Goal: Task Accomplishment & Management: Manage account settings

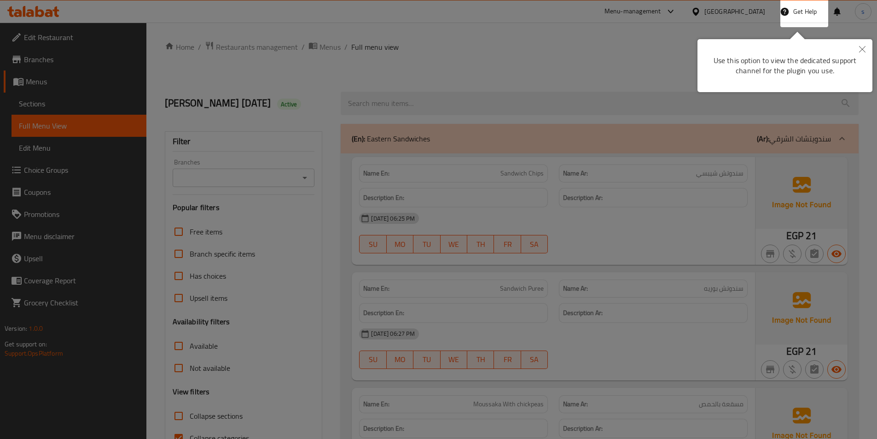
click at [861, 44] on button "Close" at bounding box center [862, 49] width 20 height 21
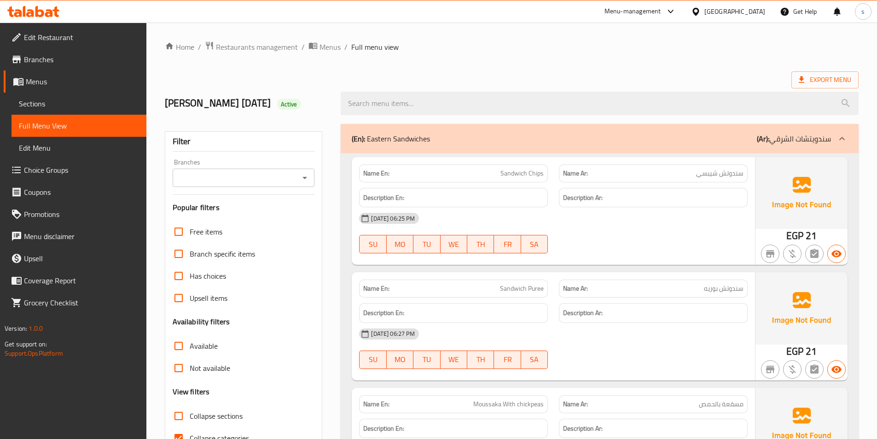
click at [42, 14] on icon at bounding box center [39, 11] width 9 height 11
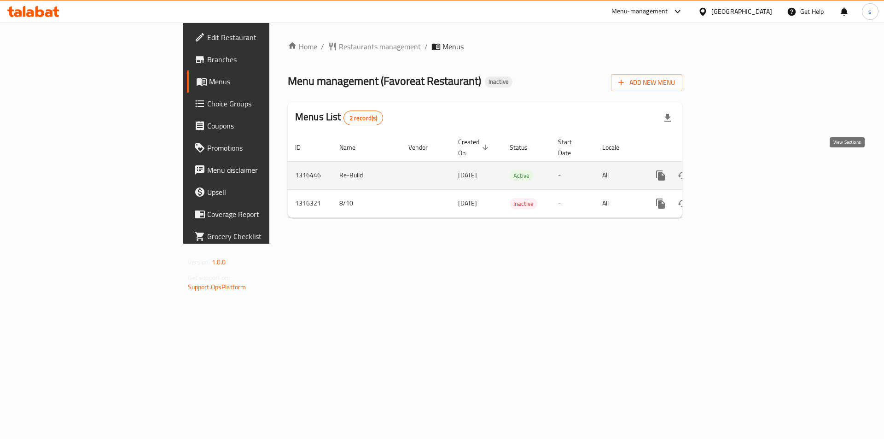
click at [731, 171] on icon "enhanced table" at bounding box center [727, 175] width 8 height 8
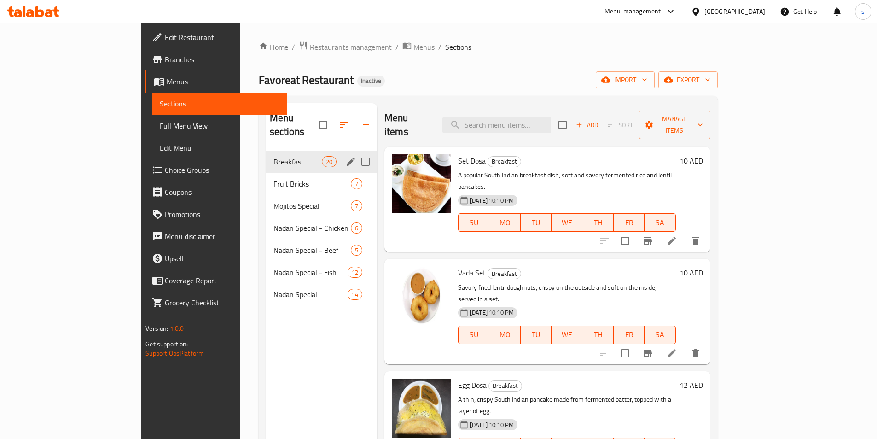
click at [356, 152] on input "Menu sections" at bounding box center [365, 161] width 19 height 19
checkbox input "true"
click at [356, 174] on input "Menu sections" at bounding box center [365, 183] width 19 height 19
checkbox input "true"
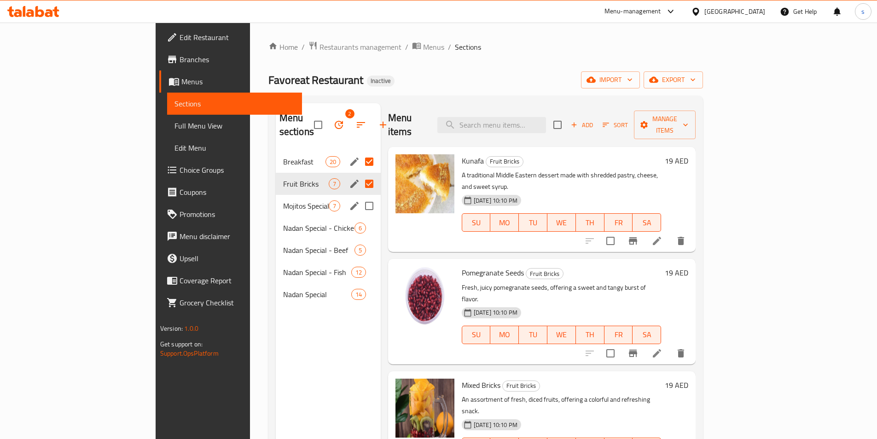
click at [360, 196] on input "Menu sections" at bounding box center [369, 205] width 19 height 19
checkbox input "true"
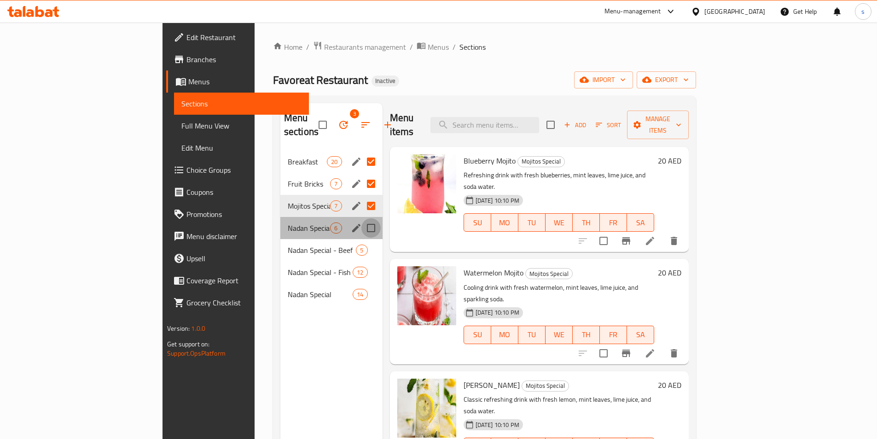
click at [362, 218] on input "Menu sections" at bounding box center [371, 227] width 19 height 19
checkbox input "true"
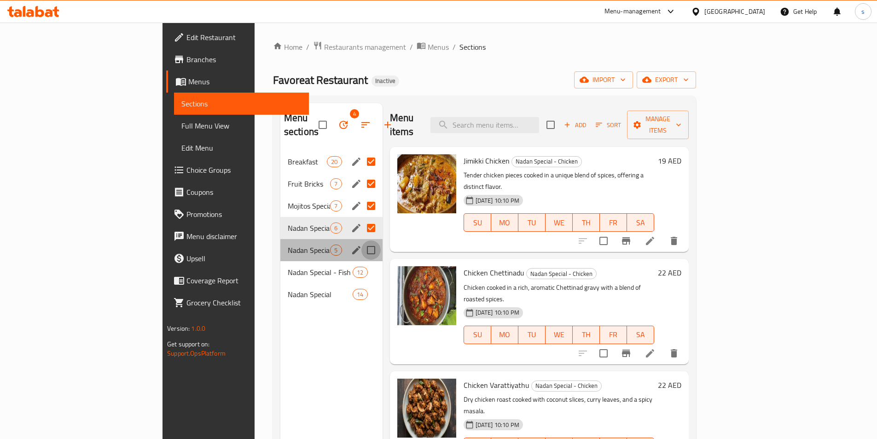
click at [362, 240] on input "Menu sections" at bounding box center [371, 249] width 19 height 19
checkbox input "true"
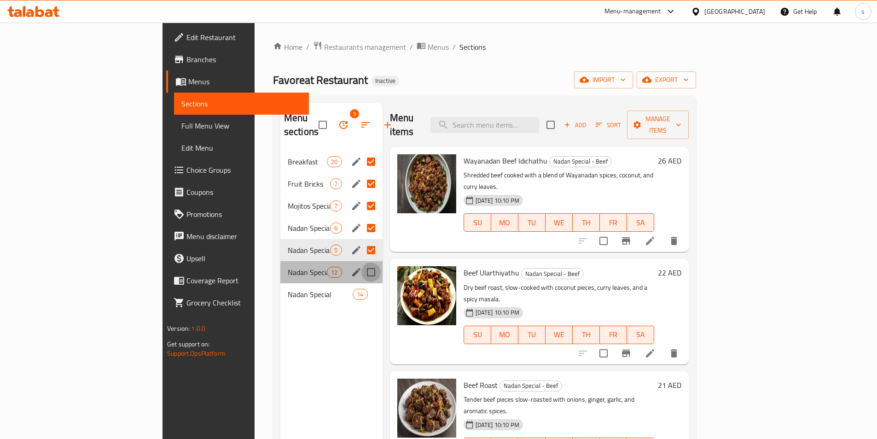
click at [362, 263] on input "Menu sections" at bounding box center [371, 272] width 19 height 19
checkbox input "true"
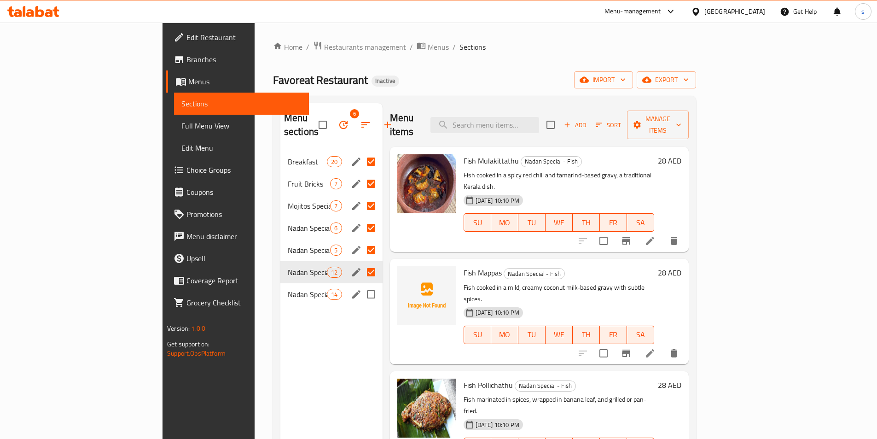
click at [280, 283] on div "Nadan Special 14" at bounding box center [331, 294] width 102 height 22
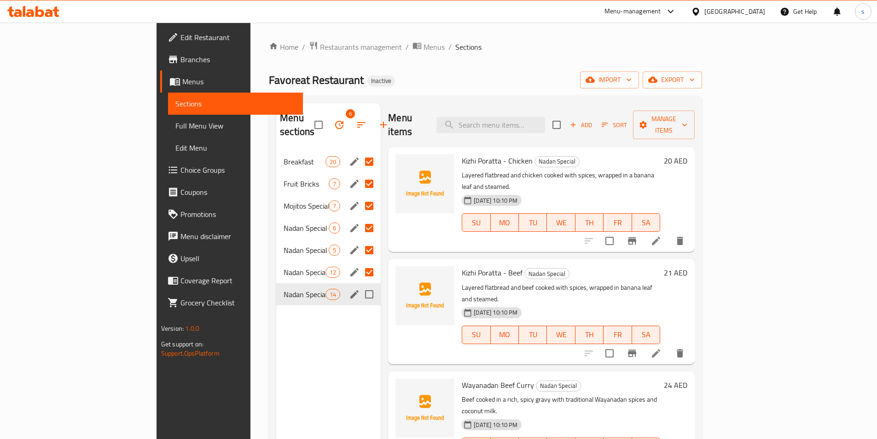
click at [360, 285] on input "Menu sections" at bounding box center [369, 294] width 19 height 19
checkbox input "true"
click at [182, 77] on span "Menus" at bounding box center [238, 81] width 113 height 11
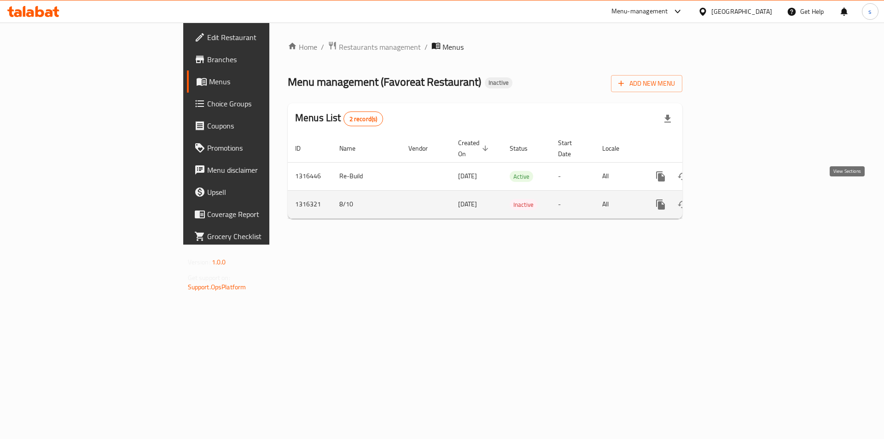
click at [731, 200] on icon "enhanced table" at bounding box center [727, 204] width 8 height 8
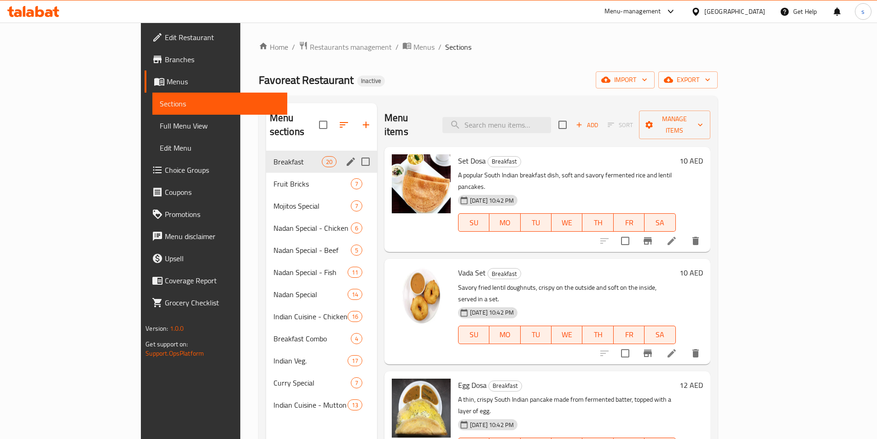
click at [356, 152] on input "Menu sections" at bounding box center [365, 161] width 19 height 19
checkbox input "true"
click at [356, 174] on input "Menu sections" at bounding box center [365, 183] width 19 height 19
checkbox input "true"
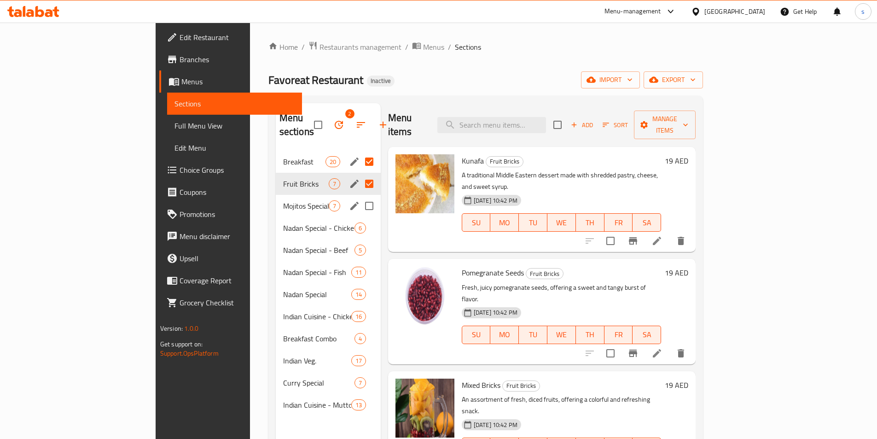
click at [360, 196] on input "Menu sections" at bounding box center [369, 205] width 19 height 19
checkbox input "true"
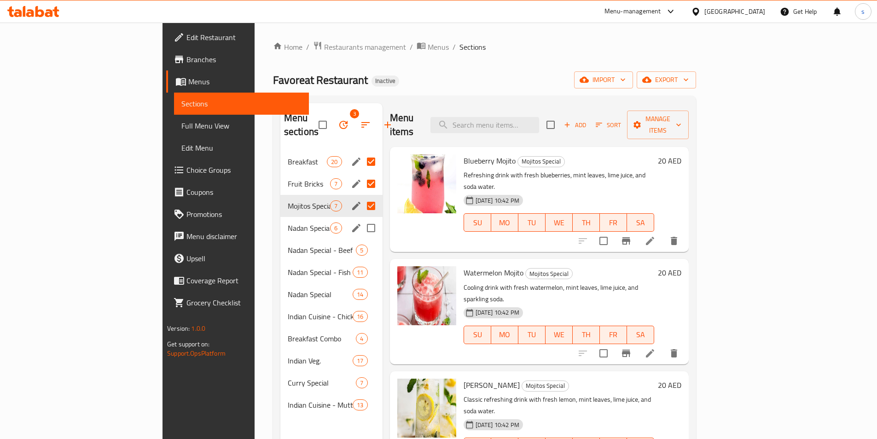
click at [362, 218] on input "Menu sections" at bounding box center [371, 227] width 19 height 19
checkbox input "true"
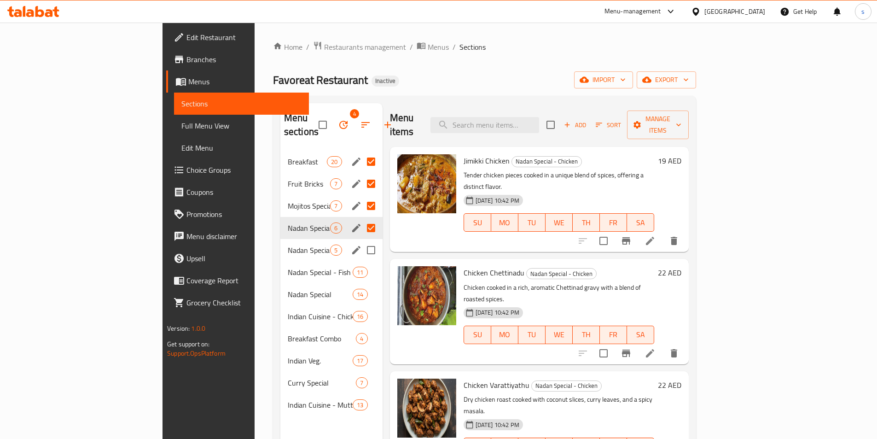
drag, startPoint x: 330, startPoint y: 235, endPoint x: 327, endPoint y: 249, distance: 14.0
click at [362, 240] on input "Menu sections" at bounding box center [371, 249] width 19 height 19
checkbox input "true"
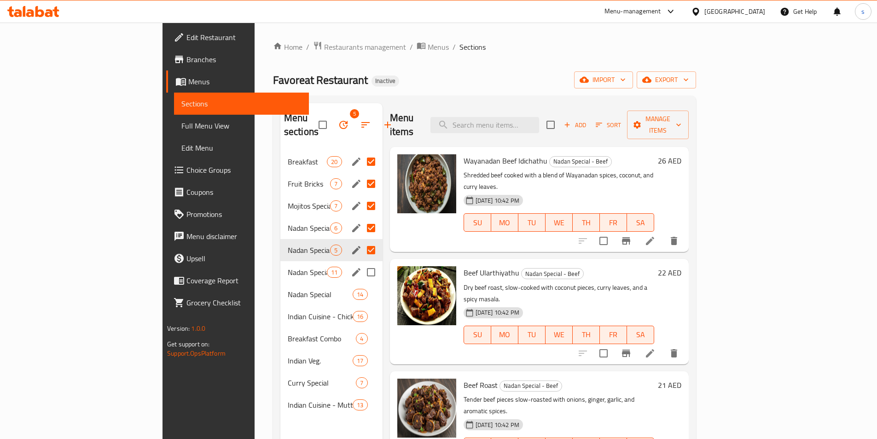
click at [362, 263] on input "Menu sections" at bounding box center [371, 272] width 19 height 19
checkbox input "true"
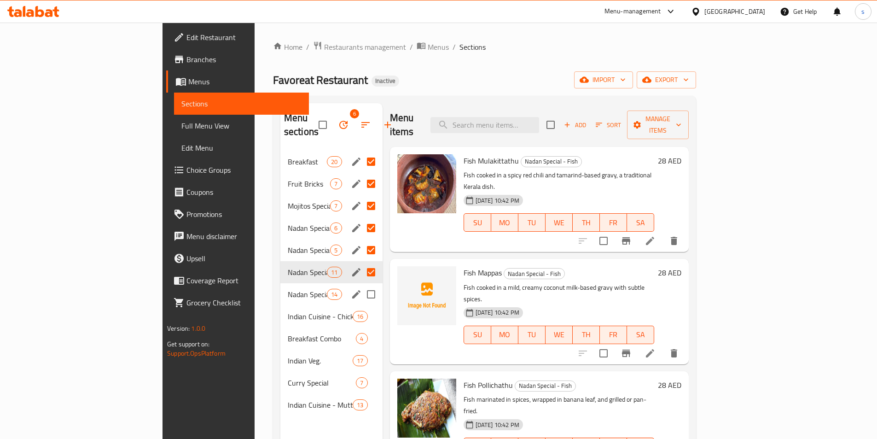
click at [362, 285] on input "Menu sections" at bounding box center [371, 294] width 19 height 19
checkbox input "true"
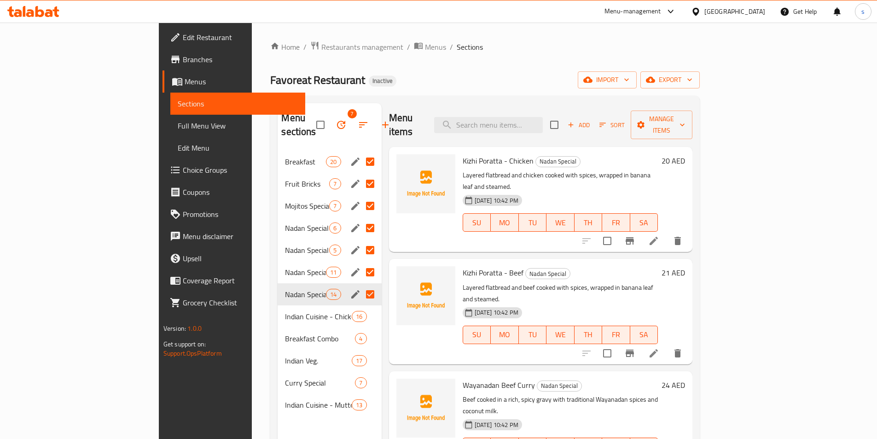
scroll to position [46, 0]
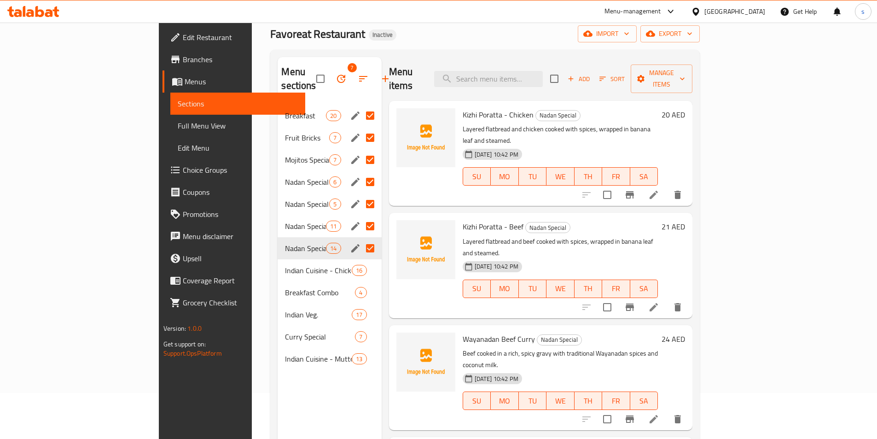
click at [361, 106] on input "Menu sections" at bounding box center [370, 115] width 19 height 19
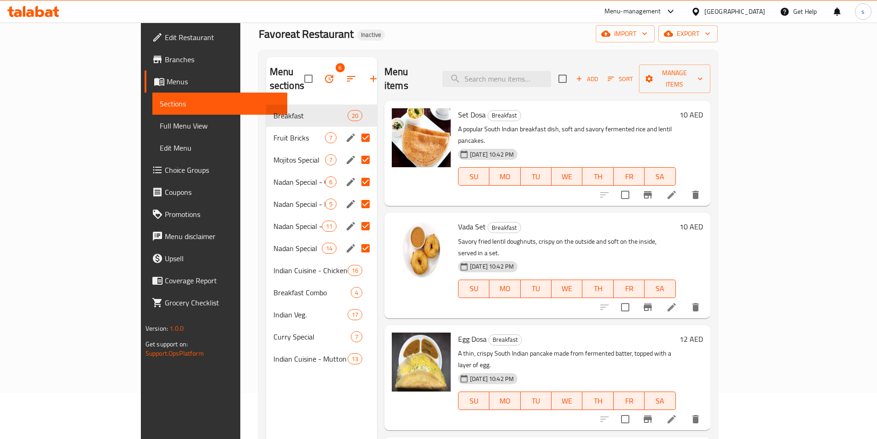
click at [356, 128] on input "Menu sections" at bounding box center [365, 137] width 19 height 19
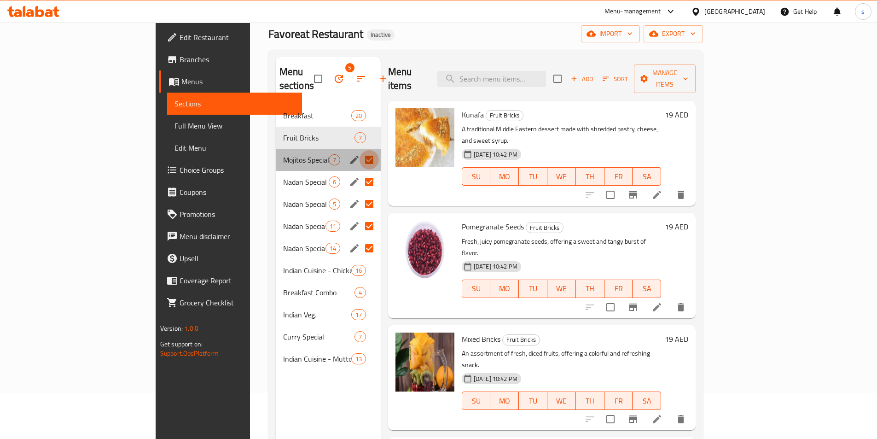
click at [360, 150] on input "Menu sections" at bounding box center [369, 159] width 19 height 19
checkbox input "false"
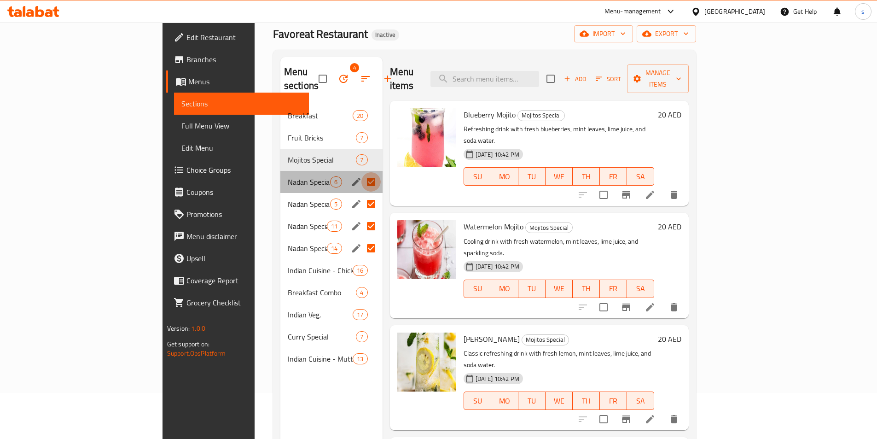
click at [362, 172] on input "Menu sections" at bounding box center [371, 181] width 19 height 19
checkbox input "false"
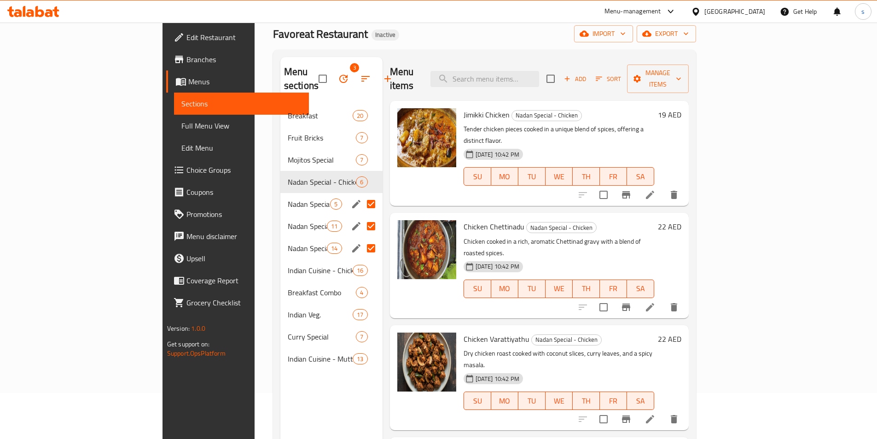
click at [362, 194] on input "Menu sections" at bounding box center [371, 203] width 19 height 19
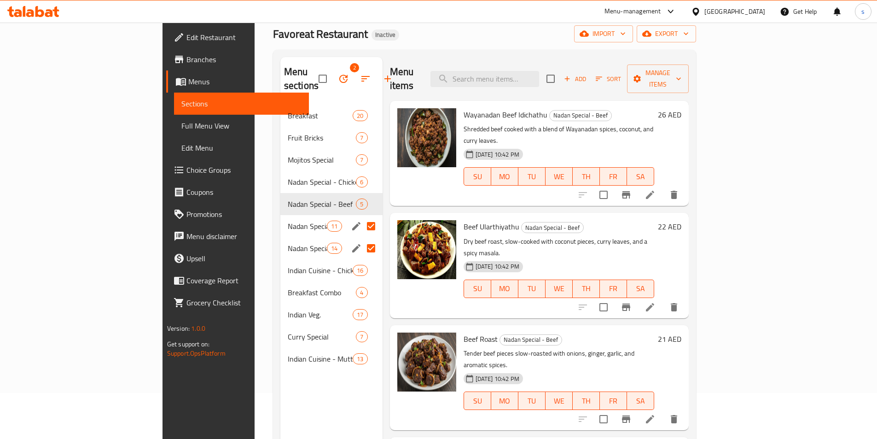
click at [362, 216] on input "Menu sections" at bounding box center [371, 225] width 19 height 19
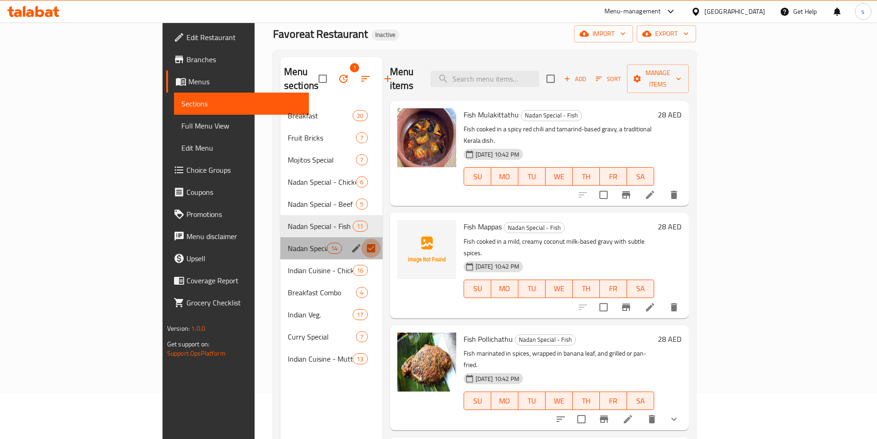
click at [362, 239] on input "Menu sections" at bounding box center [371, 248] width 19 height 19
